Goal: Participate in discussion: Engage in conversation with other users on a specific topic

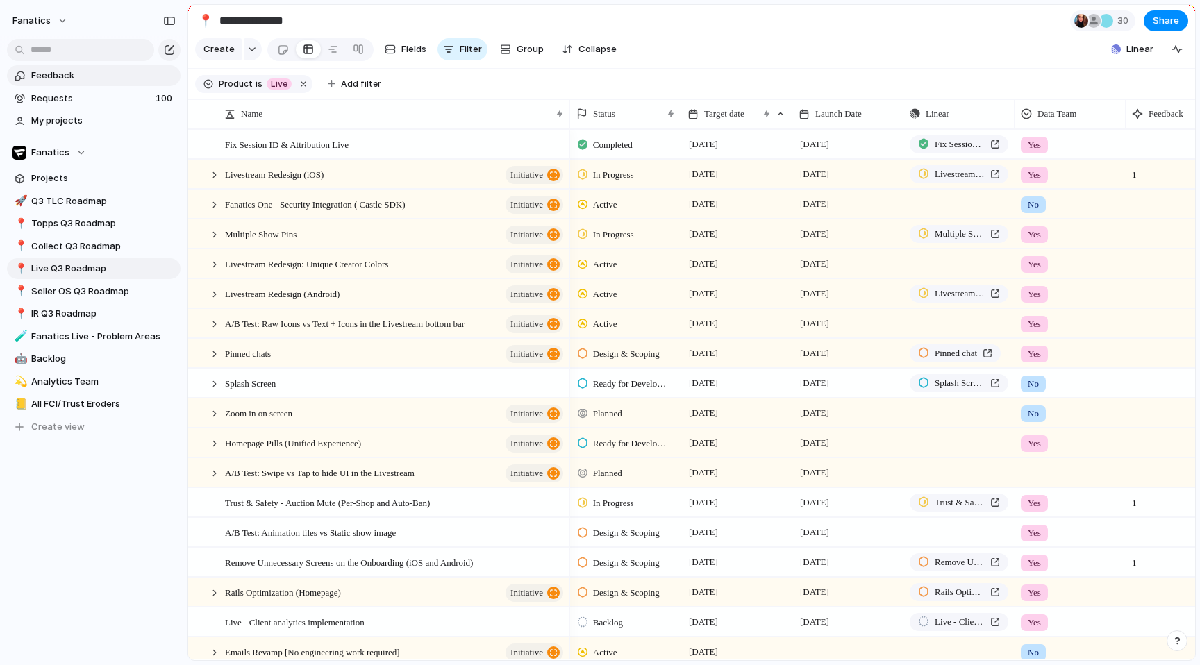
scroll to position [0, 2]
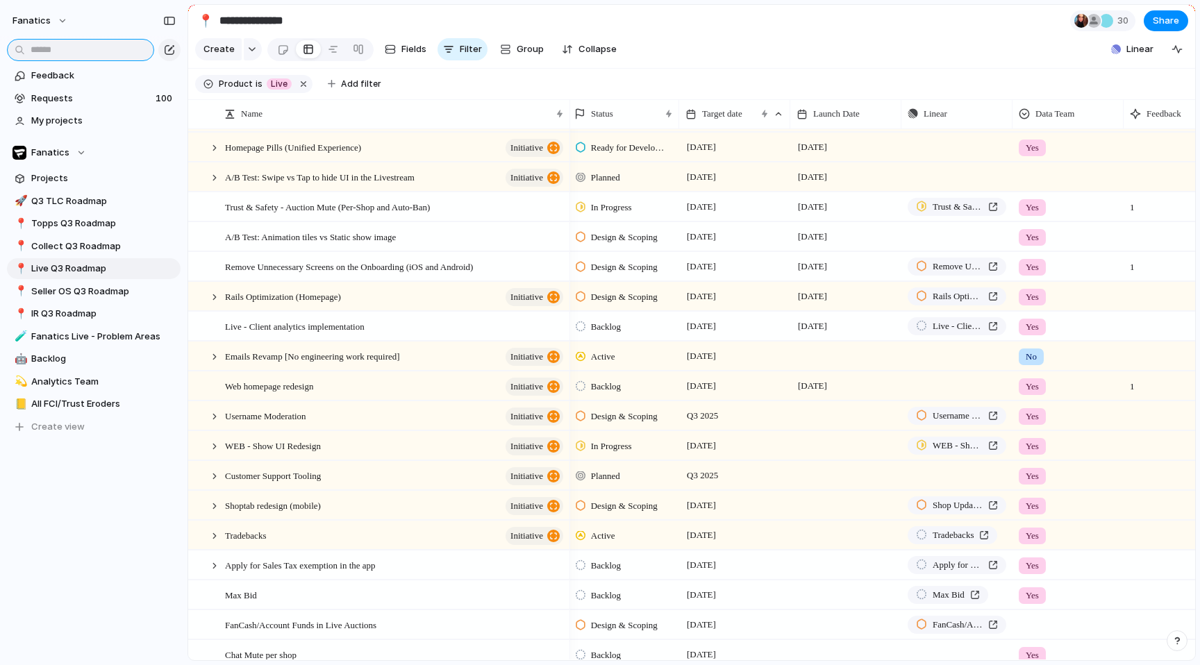
click at [78, 52] on input "text" at bounding box center [80, 50] width 147 height 22
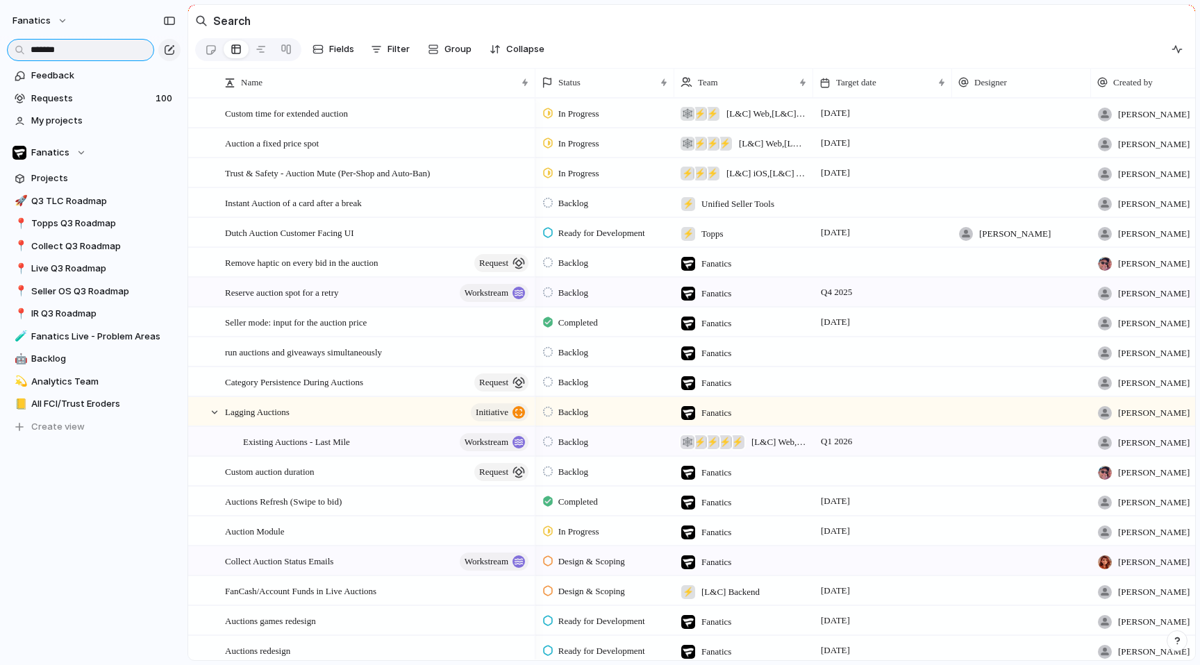
scroll to position [244, 0]
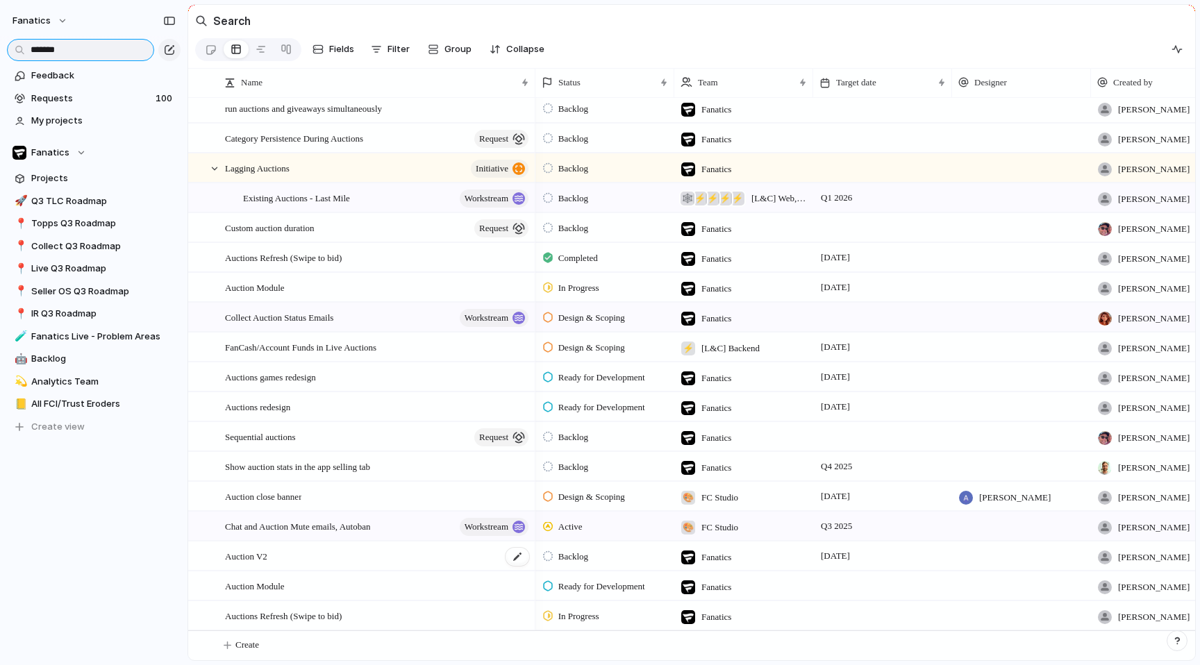
type input "*******"
click at [325, 558] on div "Auction V2" at bounding box center [378, 556] width 306 height 28
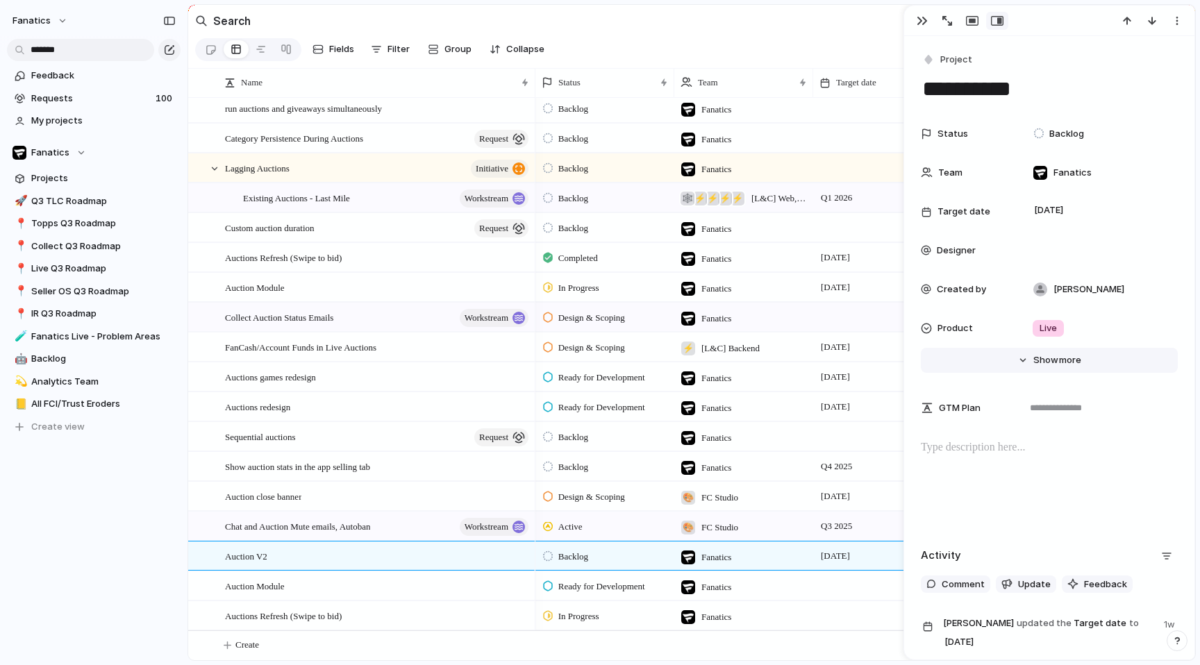
click at [1024, 362] on button "Hide Show more" at bounding box center [1049, 360] width 257 height 25
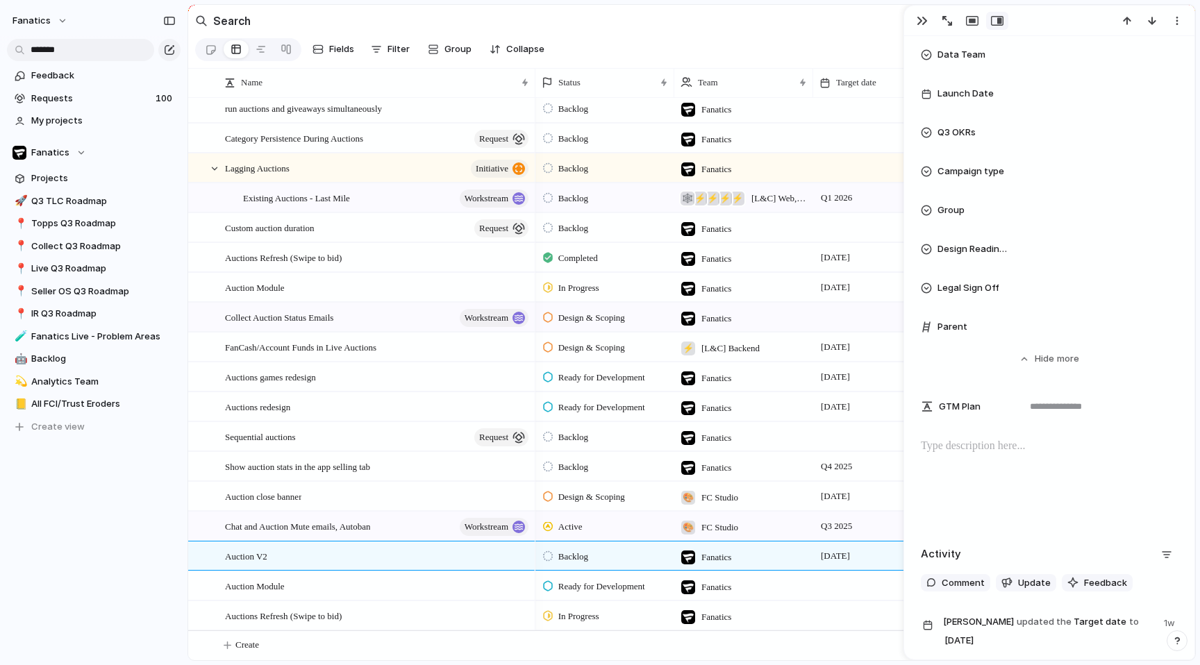
scroll to position [726, 0]
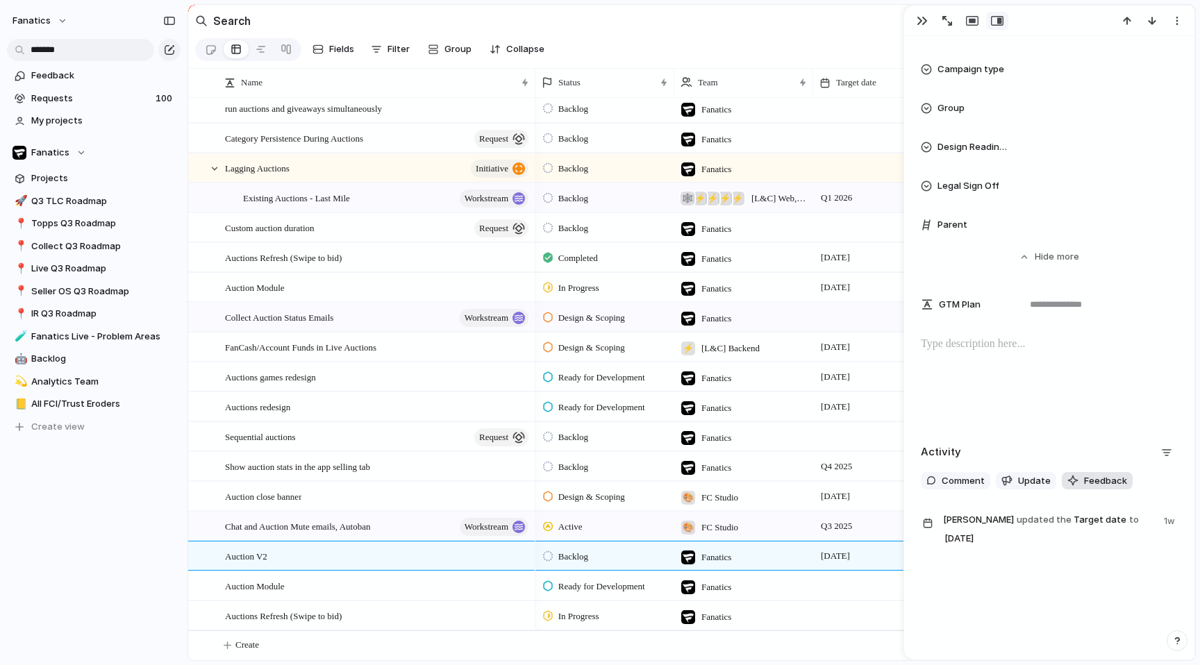
click at [1102, 482] on span "Feedback" at bounding box center [1105, 481] width 43 height 14
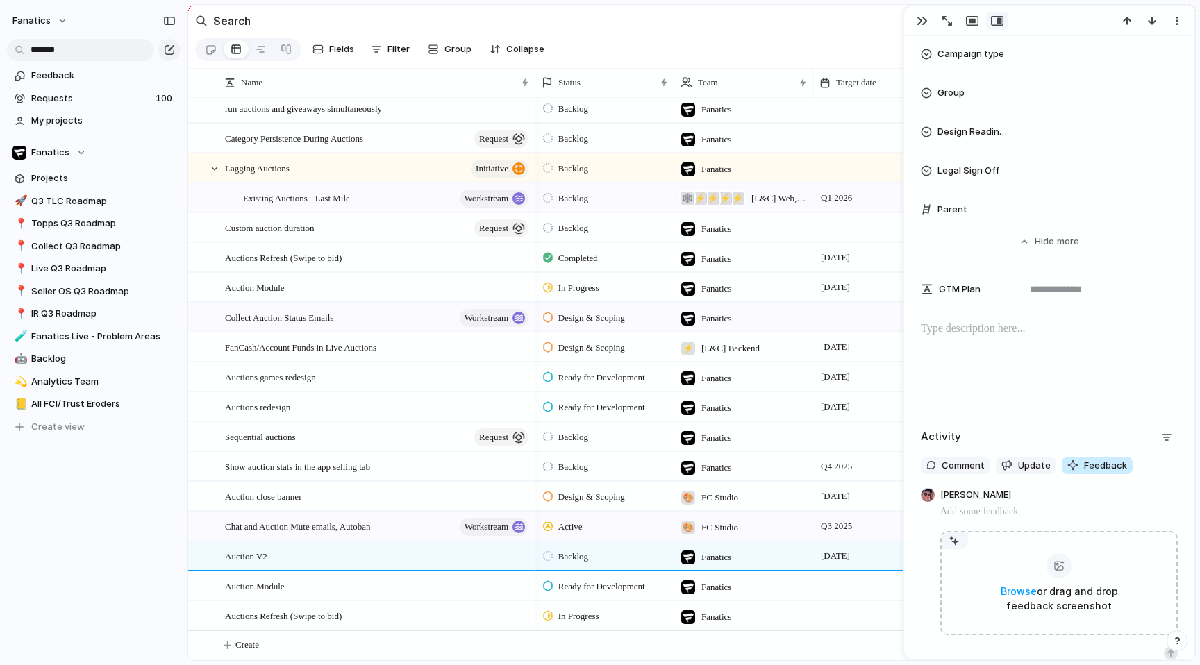
scroll to position [741, 0]
click at [1022, 467] on span "Update" at bounding box center [1034, 466] width 33 height 14
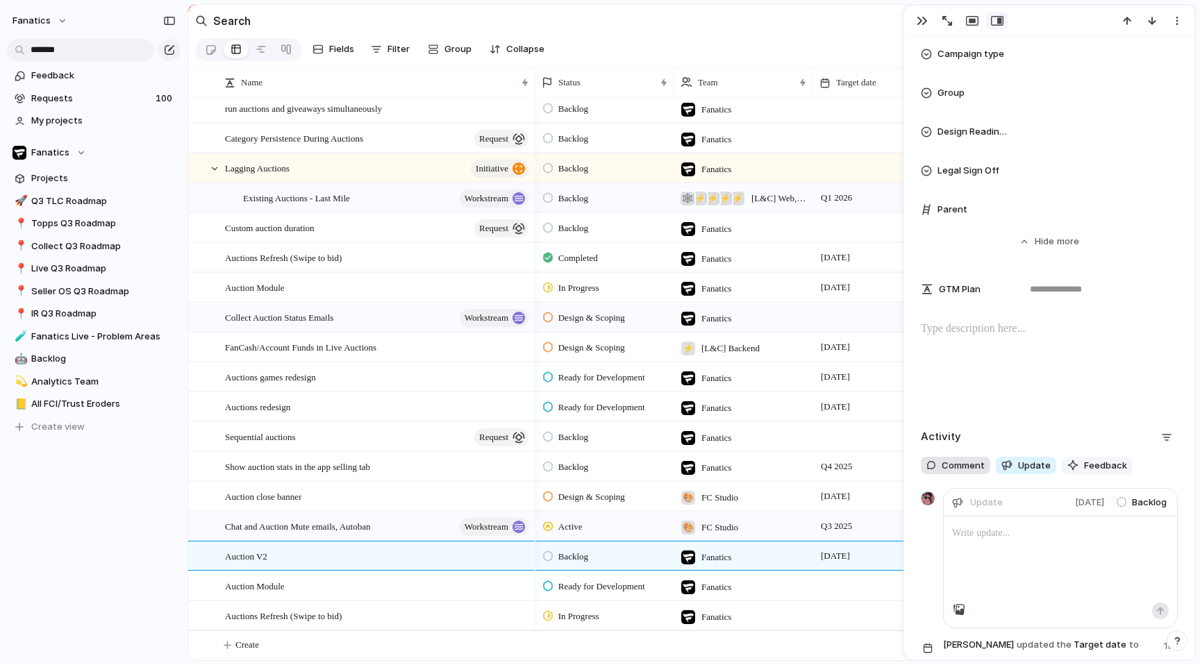
click at [955, 462] on span "Comment" at bounding box center [963, 466] width 43 height 14
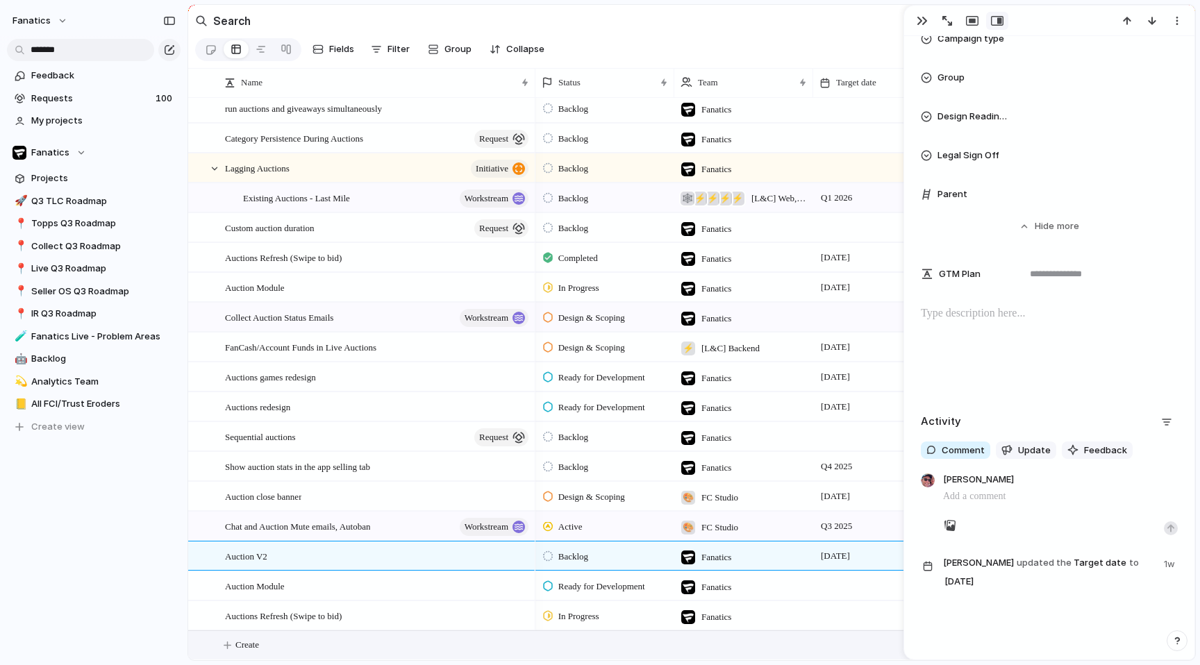
scroll to position [726, 0]
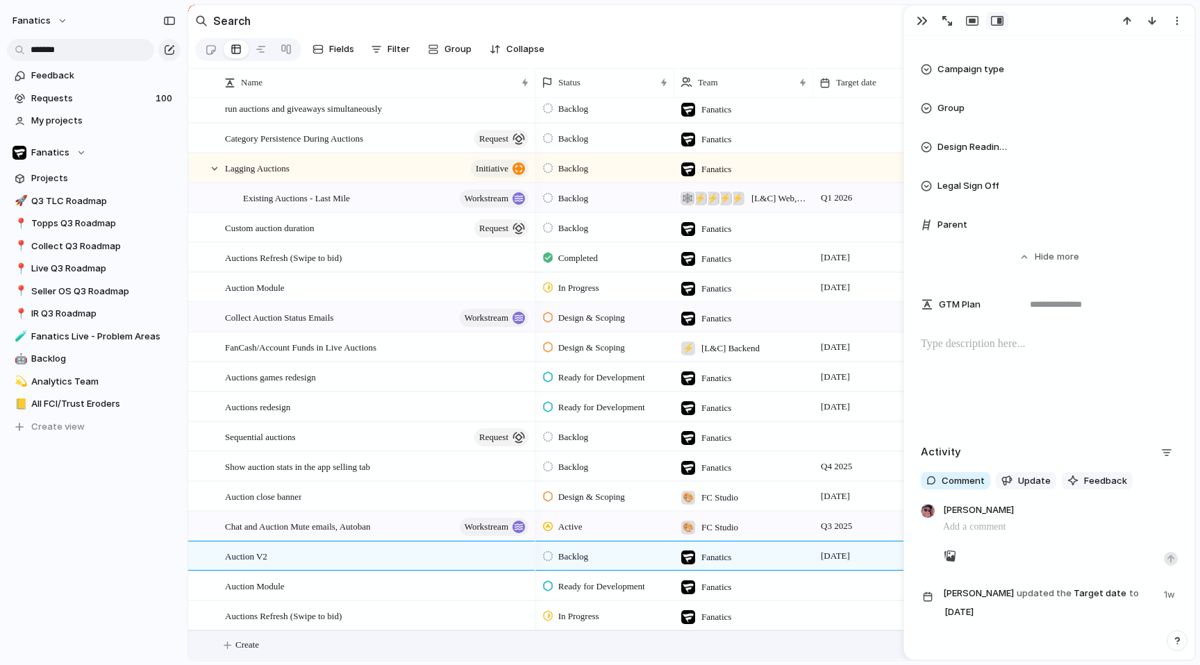
click at [542, 644] on button "Create" at bounding box center [709, 645] width 1015 height 28
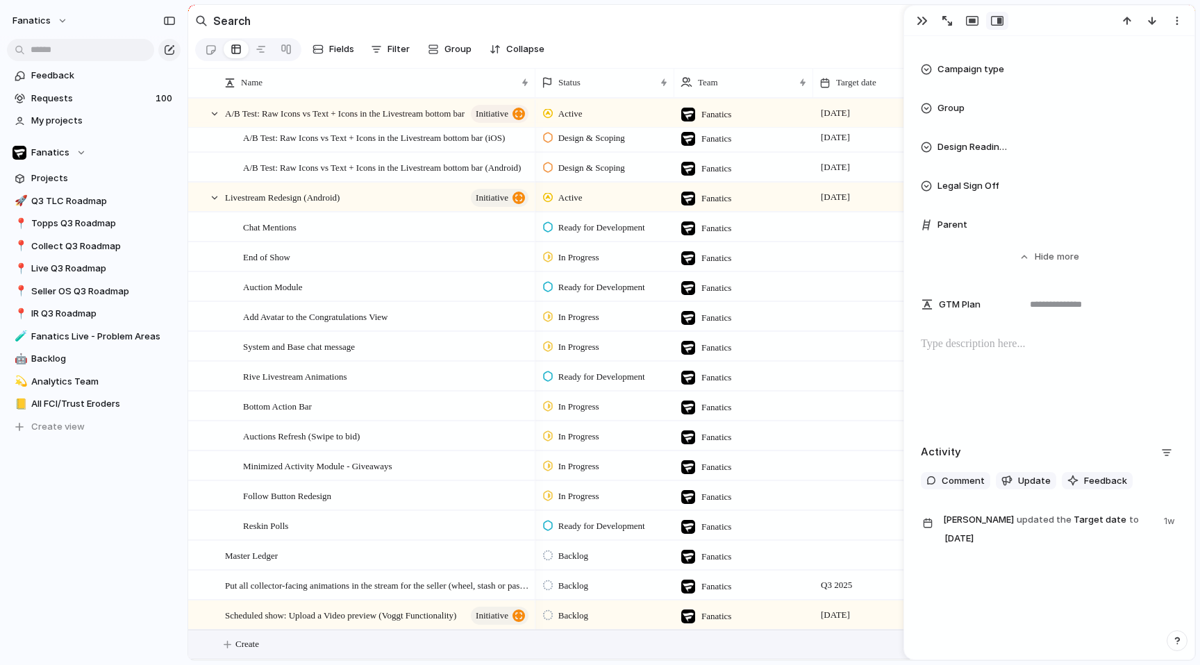
scroll to position [15566, 0]
click at [919, 24] on div "button" at bounding box center [922, 20] width 11 height 11
